Goal: Use online tool/utility: Utilize a website feature to perform a specific function

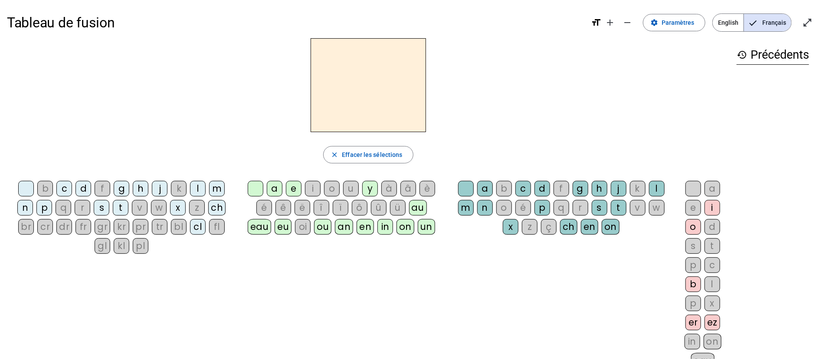
click at [80, 188] on div "d" at bounding box center [84, 189] width 16 height 16
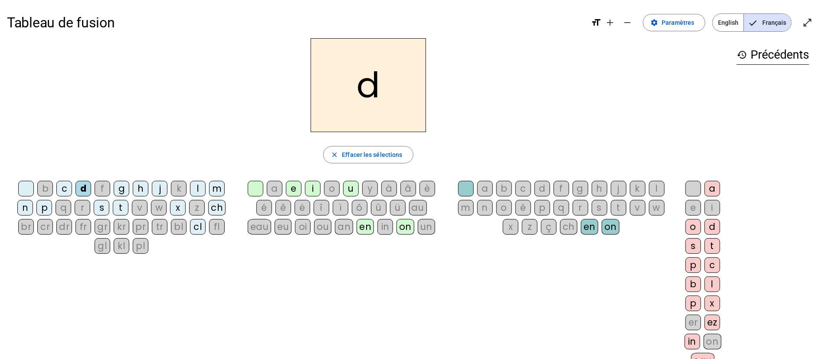
click at [361, 226] on div "en" at bounding box center [365, 227] width 17 height 16
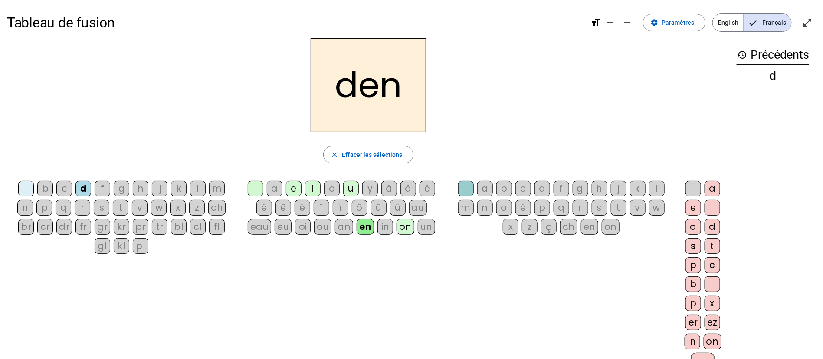
click at [408, 228] on div "on" at bounding box center [406, 227] width 18 height 16
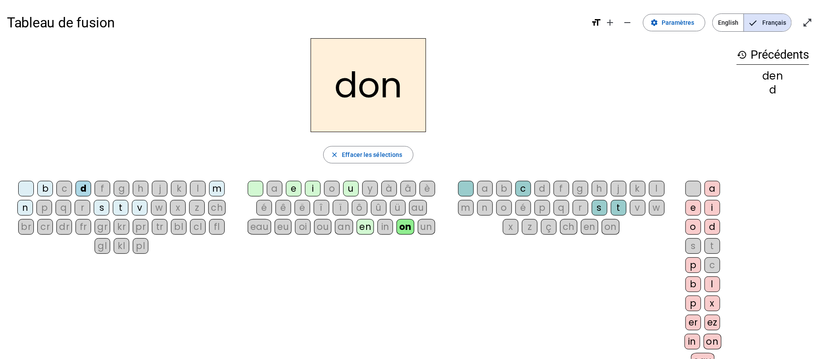
click at [264, 224] on div "eau" at bounding box center [260, 227] width 24 height 16
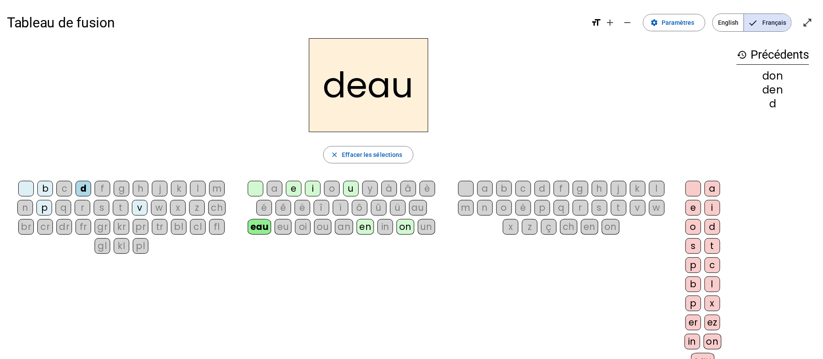
click at [266, 207] on div "é" at bounding box center [265, 208] width 16 height 16
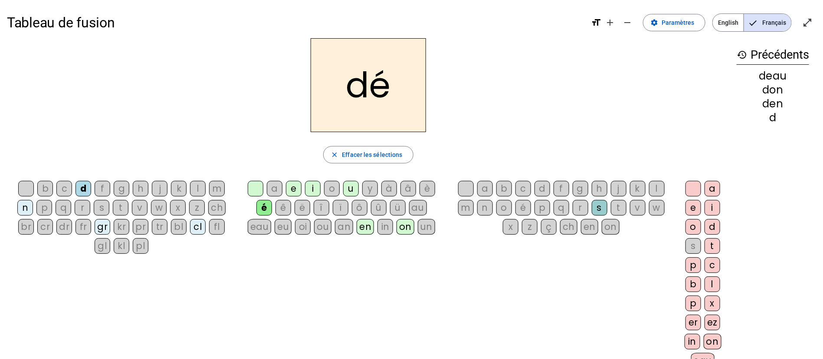
click at [419, 207] on div "au" at bounding box center [418, 208] width 18 height 16
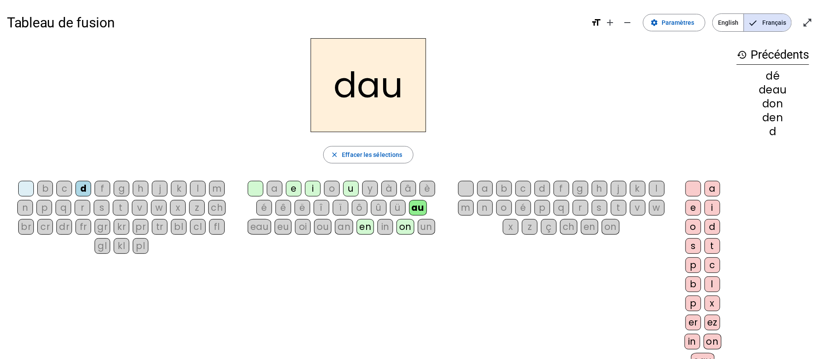
click at [571, 228] on div "ch" at bounding box center [568, 227] width 17 height 16
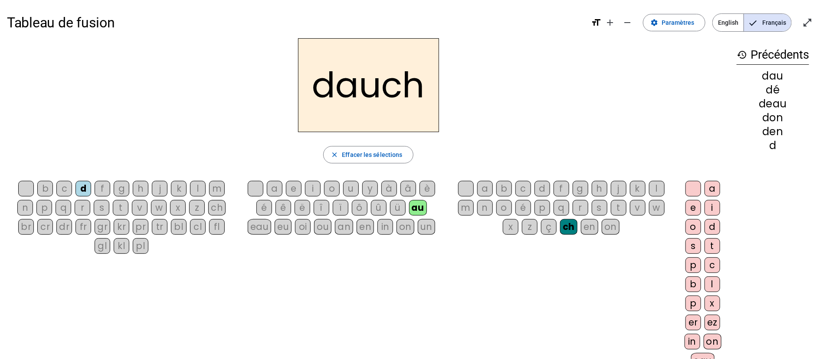
click at [708, 335] on div "on" at bounding box center [713, 341] width 18 height 16
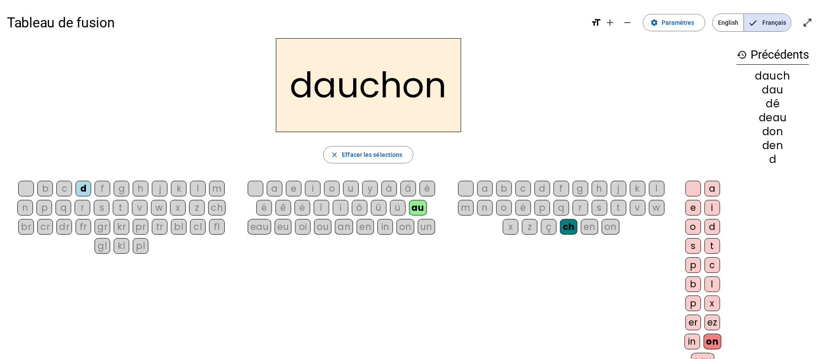
click at [687, 339] on div "in" at bounding box center [693, 341] width 16 height 16
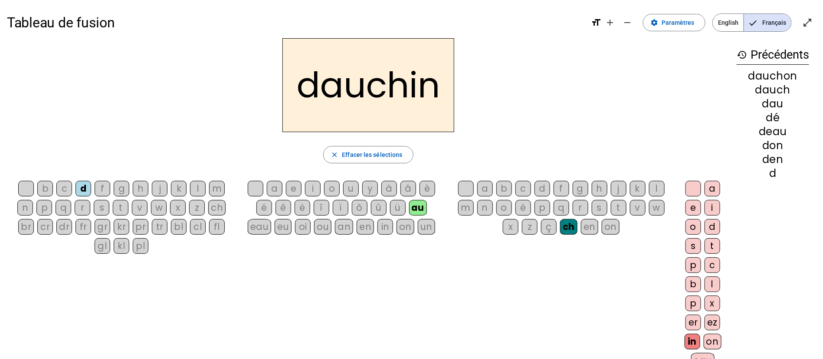
click at [104, 185] on div "f" at bounding box center [103, 189] width 16 height 16
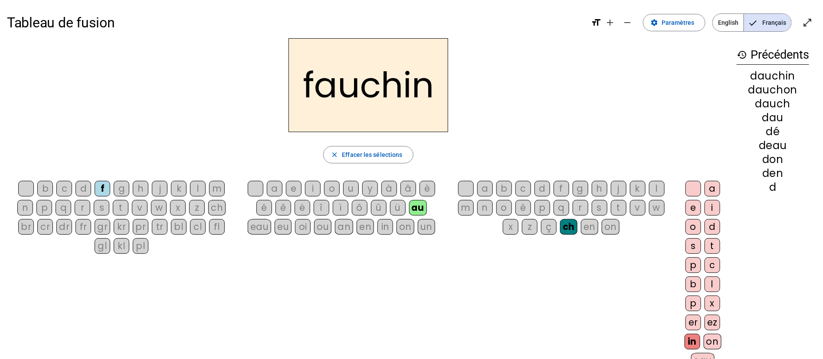
click at [218, 224] on div "fl" at bounding box center [217, 227] width 16 height 16
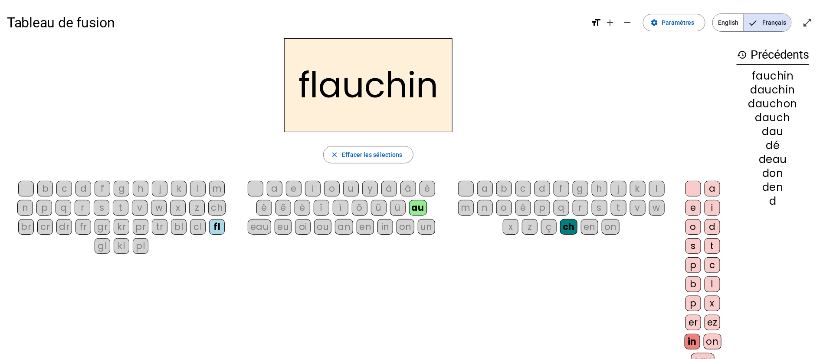
click at [361, 230] on div "en" at bounding box center [365, 227] width 17 height 16
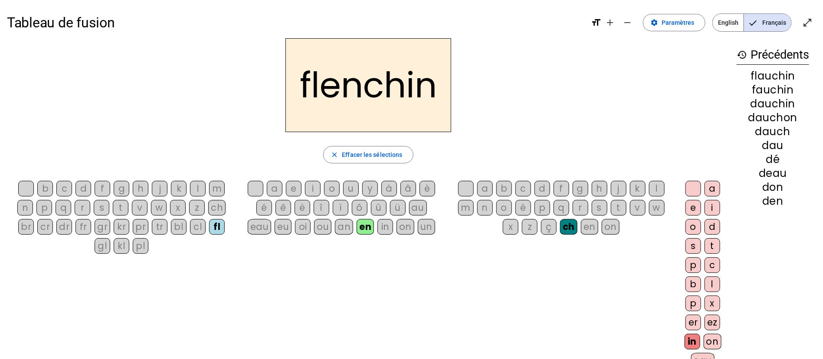
click at [336, 187] on div "o" at bounding box center [332, 189] width 16 height 16
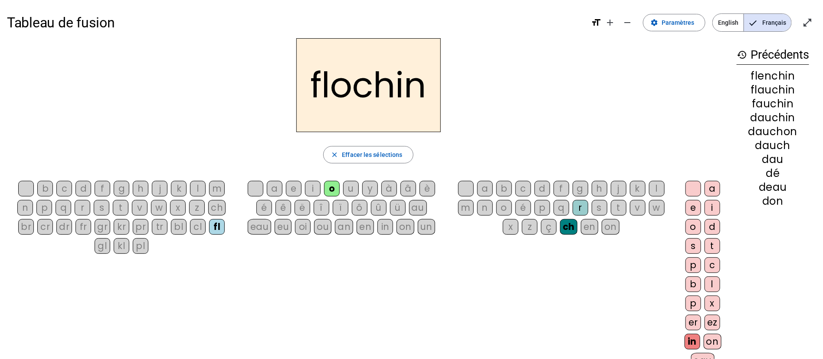
click at [537, 207] on div "p" at bounding box center [543, 208] width 16 height 16
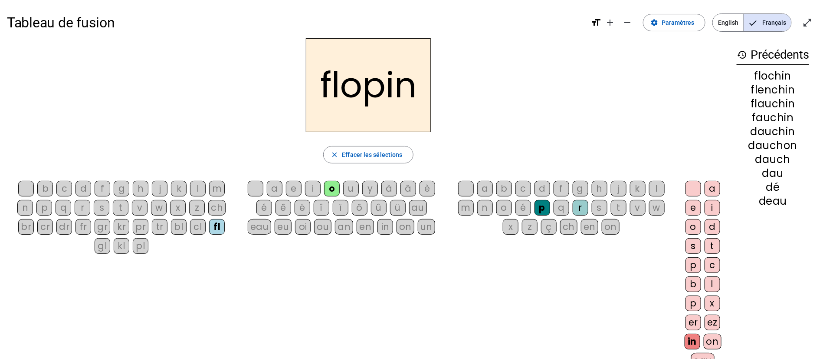
click at [606, 227] on div "on" at bounding box center [611, 227] width 18 height 16
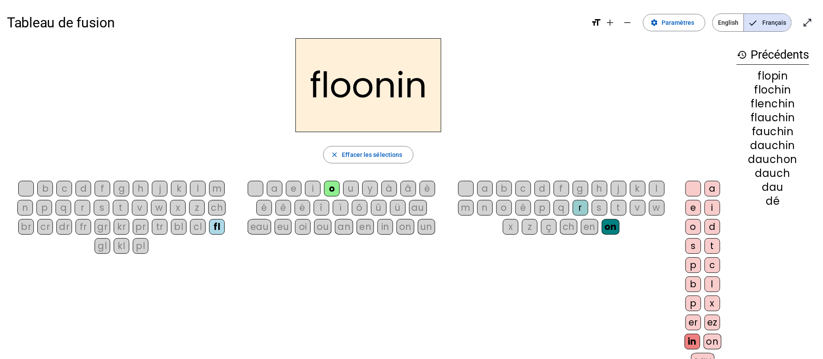
click at [620, 187] on div "j" at bounding box center [619, 189] width 16 height 16
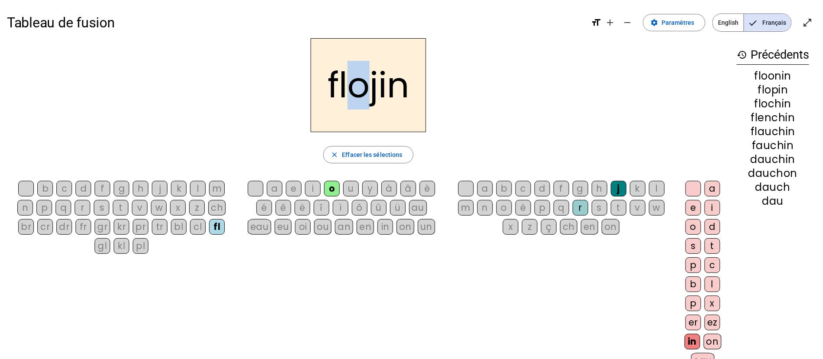
drag, startPoint x: 366, startPoint y: 88, endPoint x: 351, endPoint y: 84, distance: 15.7
click at [351, 84] on h2 "flojin" at bounding box center [368, 85] width 115 height 94
click at [326, 105] on h2 "flojin" at bounding box center [368, 85] width 115 height 94
drag, startPoint x: 328, startPoint y: 84, endPoint x: 363, endPoint y: 88, distance: 35.3
click at [363, 88] on h2 "flojin" at bounding box center [368, 85] width 115 height 94
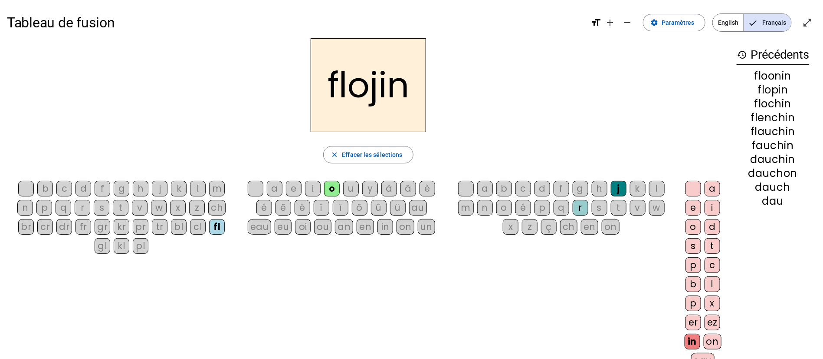
click at [628, 291] on div "b c d f g h j k l m n p q r s t v w x z ch br cr dr fr gr kr pr tr bl cl fl gl …" at bounding box center [368, 276] width 723 height 198
click at [714, 344] on div "on" at bounding box center [713, 341] width 18 height 16
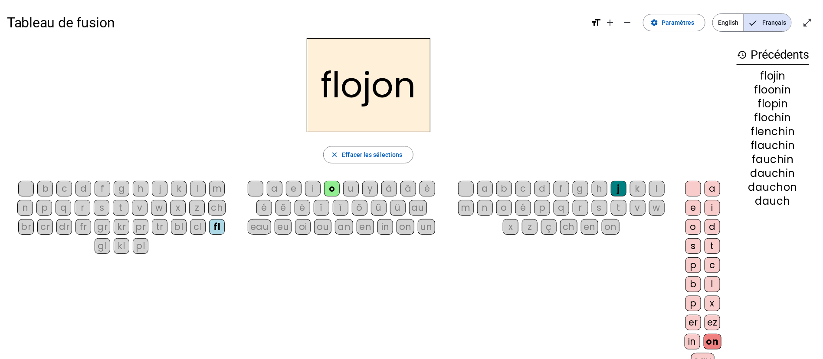
click at [100, 206] on div "s" at bounding box center [102, 208] width 16 height 16
